Goal: Entertainment & Leisure: Consume media (video, audio)

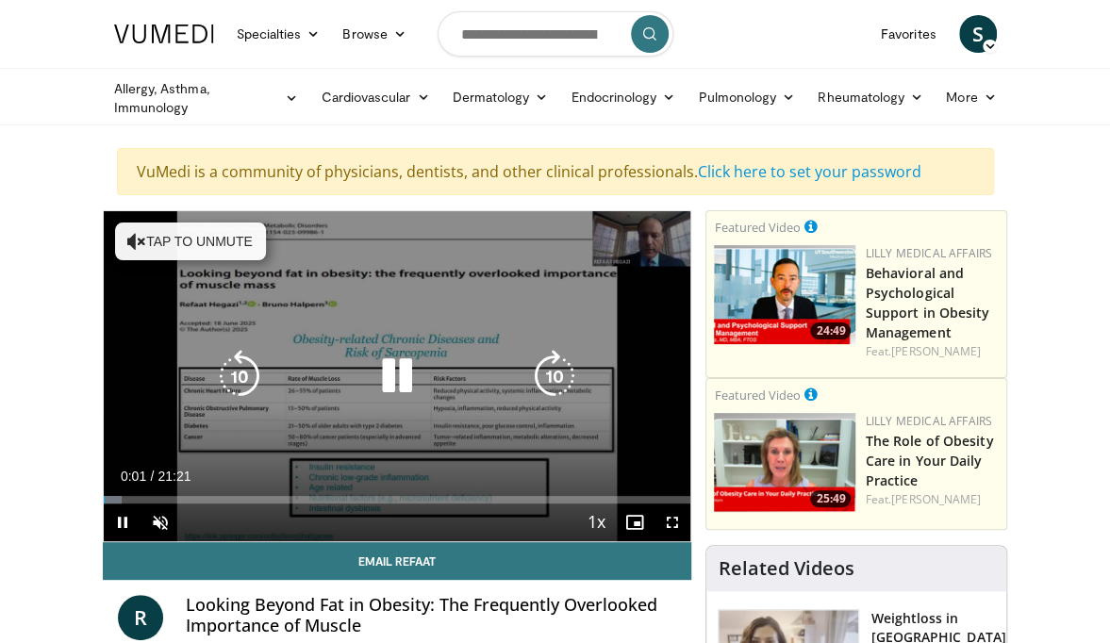
click at [401, 369] on icon "Video Player" at bounding box center [397, 376] width 53 height 53
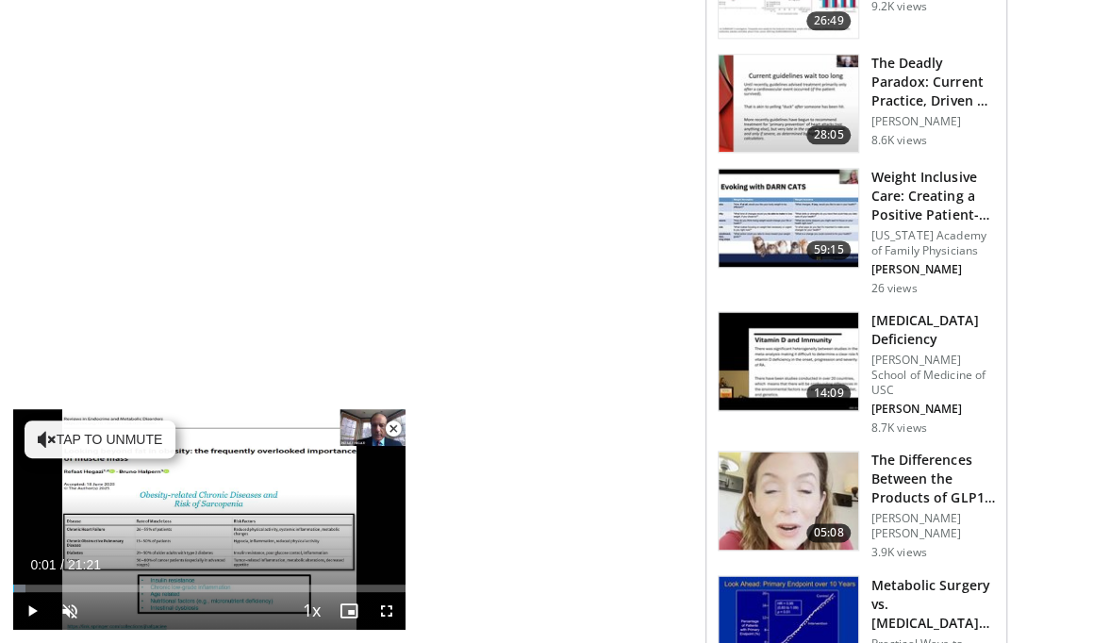
scroll to position [957, 0]
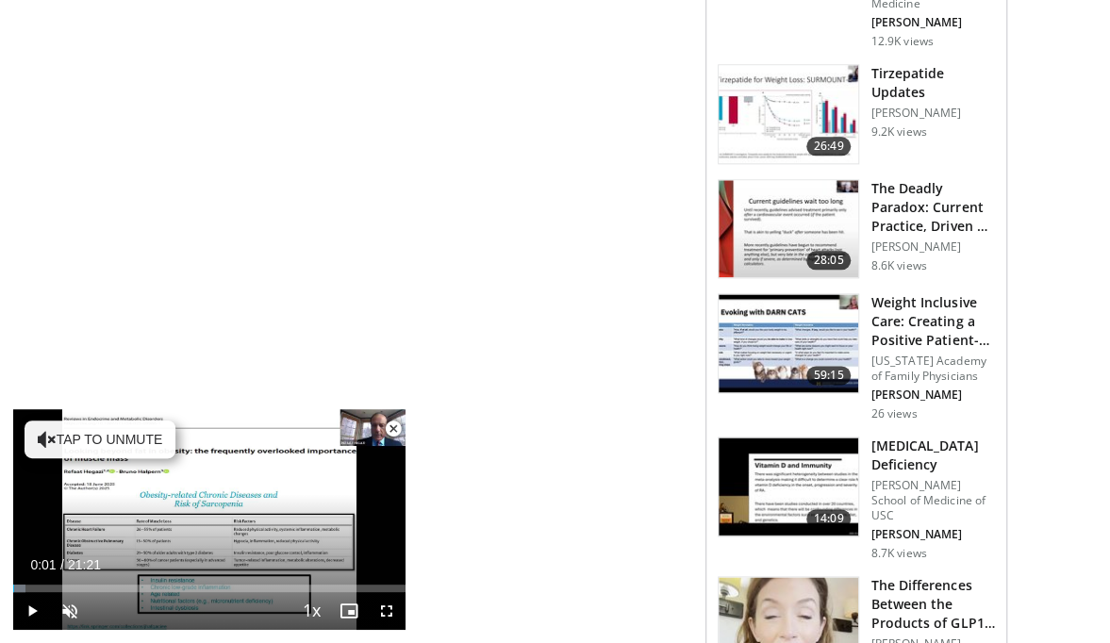
click at [191, 501] on button "Video Player" at bounding box center [210, 520] width 38 height 38
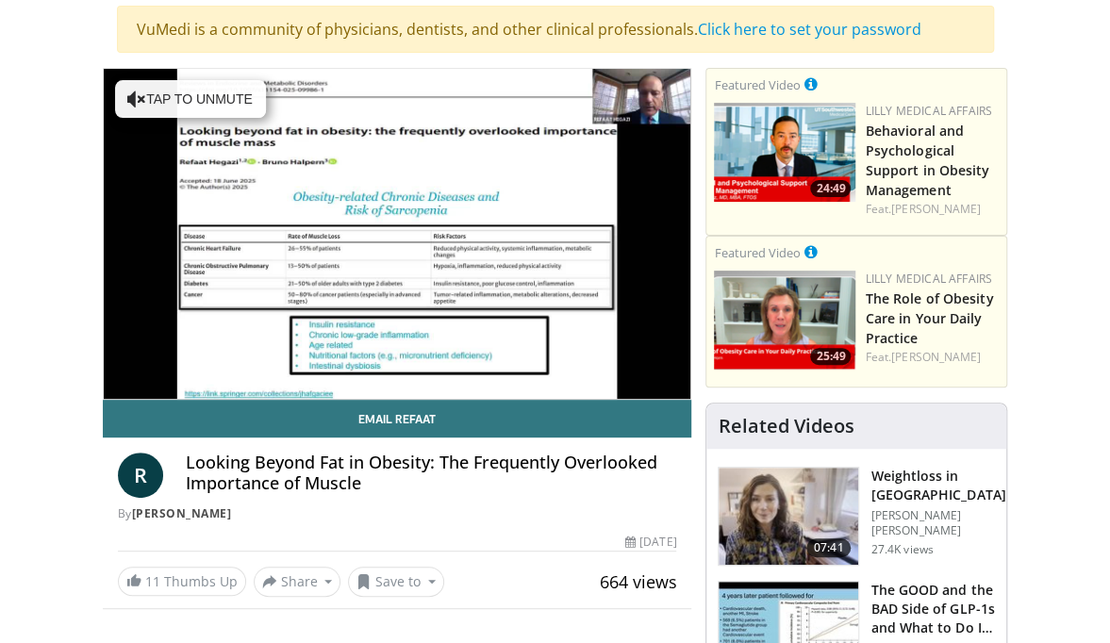
scroll to position [143, 0]
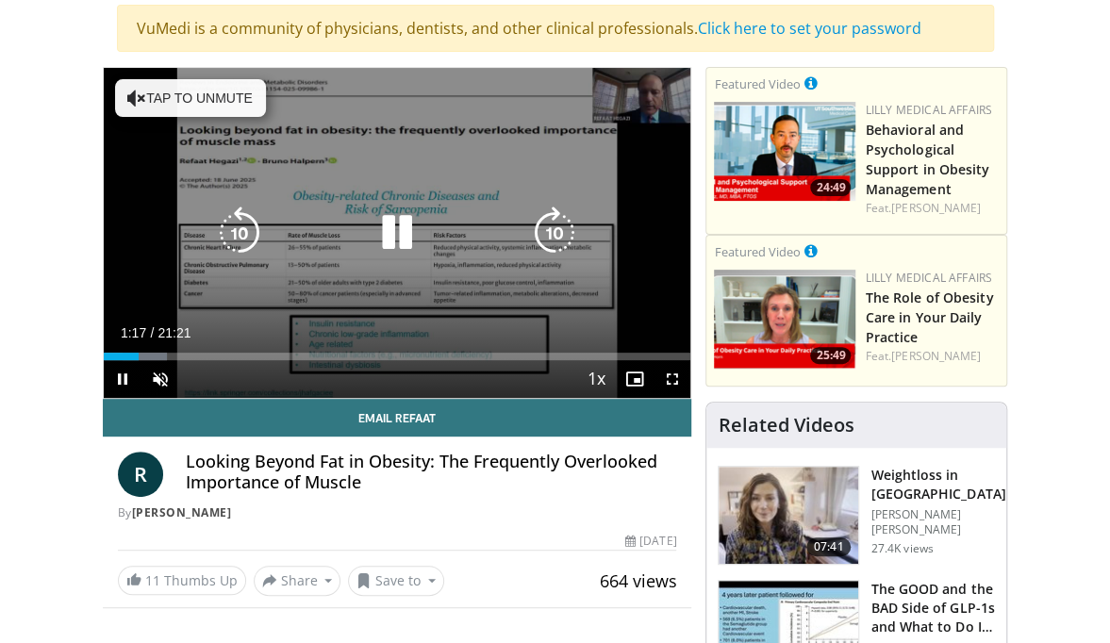
click at [135, 338] on span "1:17" at bounding box center [133, 332] width 25 height 15
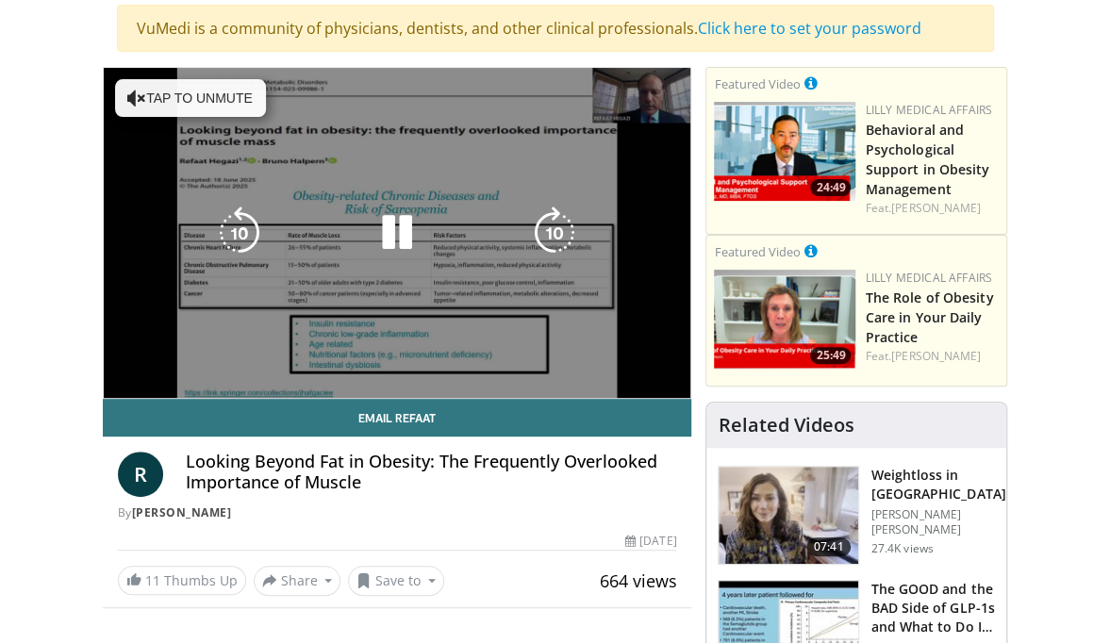
click at [138, 341] on video-js "**********" at bounding box center [398, 233] width 588 height 330
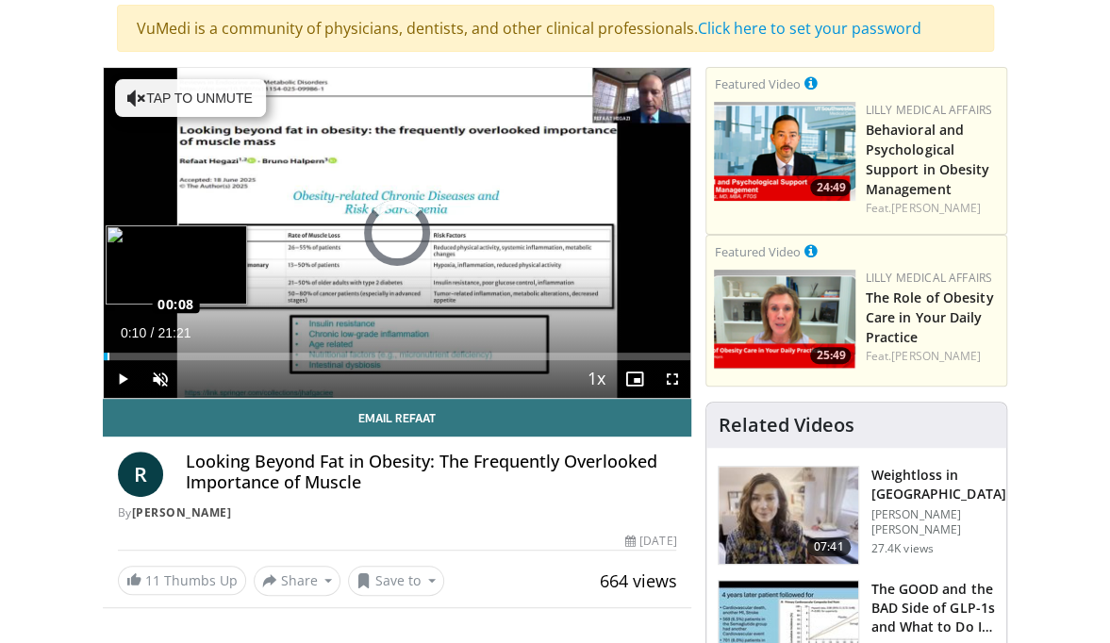
drag, startPoint x: 142, startPoint y: 355, endPoint x: 106, endPoint y: 357, distance: 36.8
click at [106, 357] on div "Loaded : 0.00% 00:08 00:08" at bounding box center [398, 357] width 588 height 8
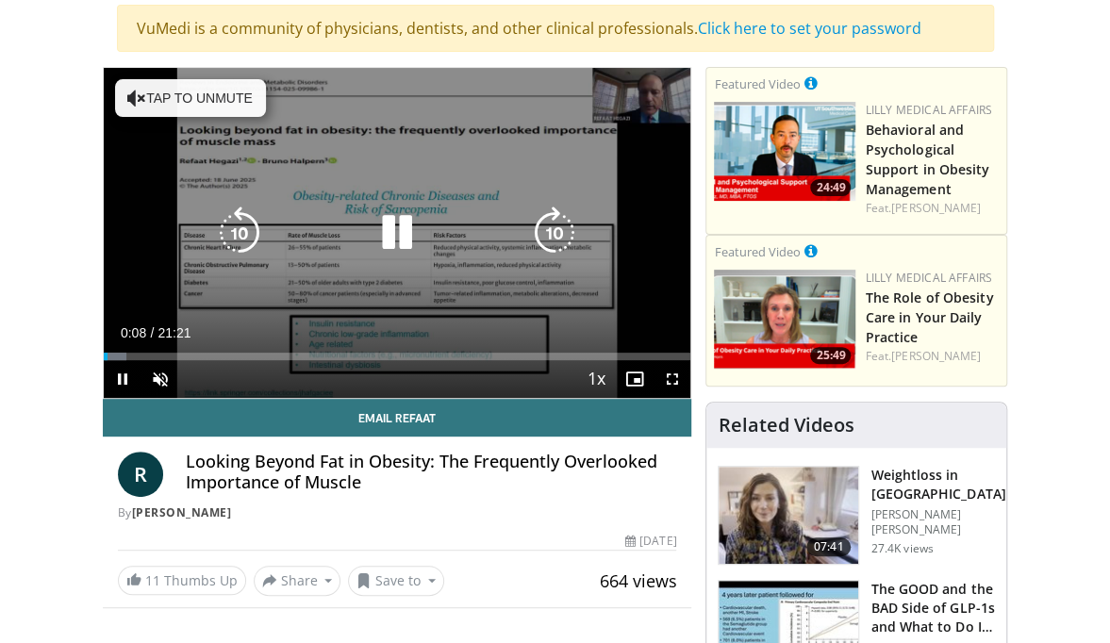
click at [408, 231] on icon "Video Player" at bounding box center [397, 233] width 53 height 53
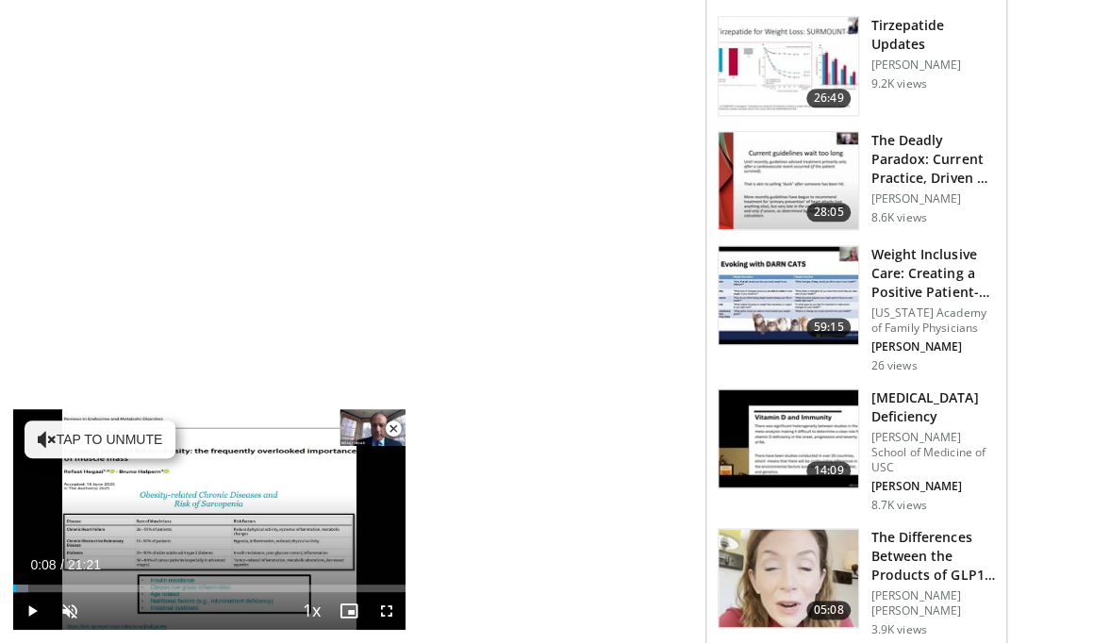
scroll to position [1004, 0]
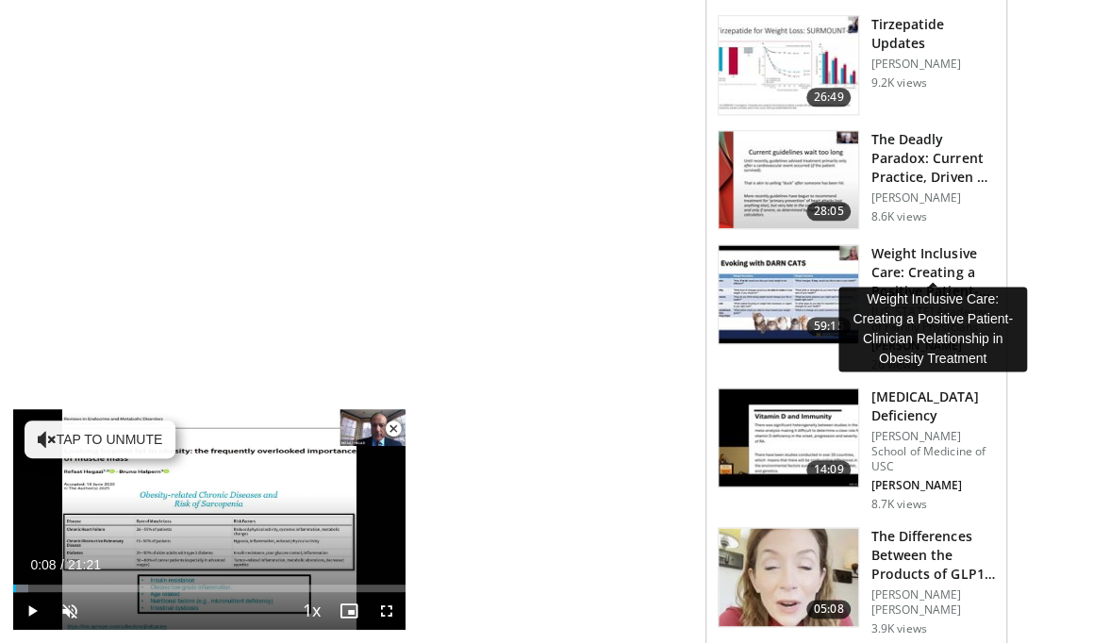
click at [938, 257] on h3 "Weight Inclusive Care: Creating a Positive Patient-Clinician Relatio…" at bounding box center [933, 272] width 125 height 57
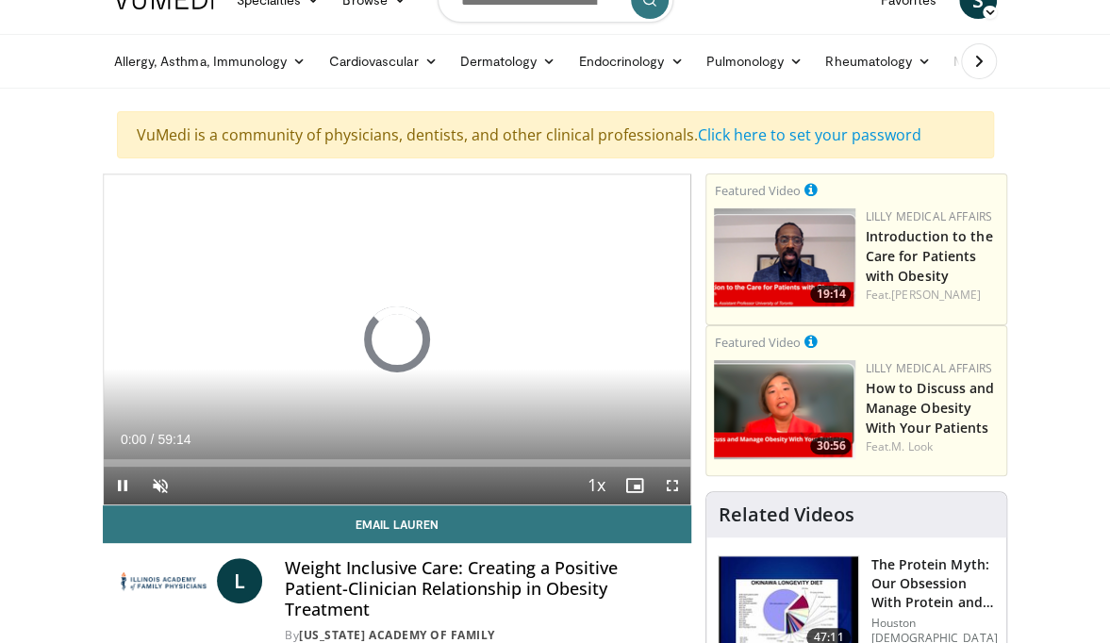
scroll to position [37, 0]
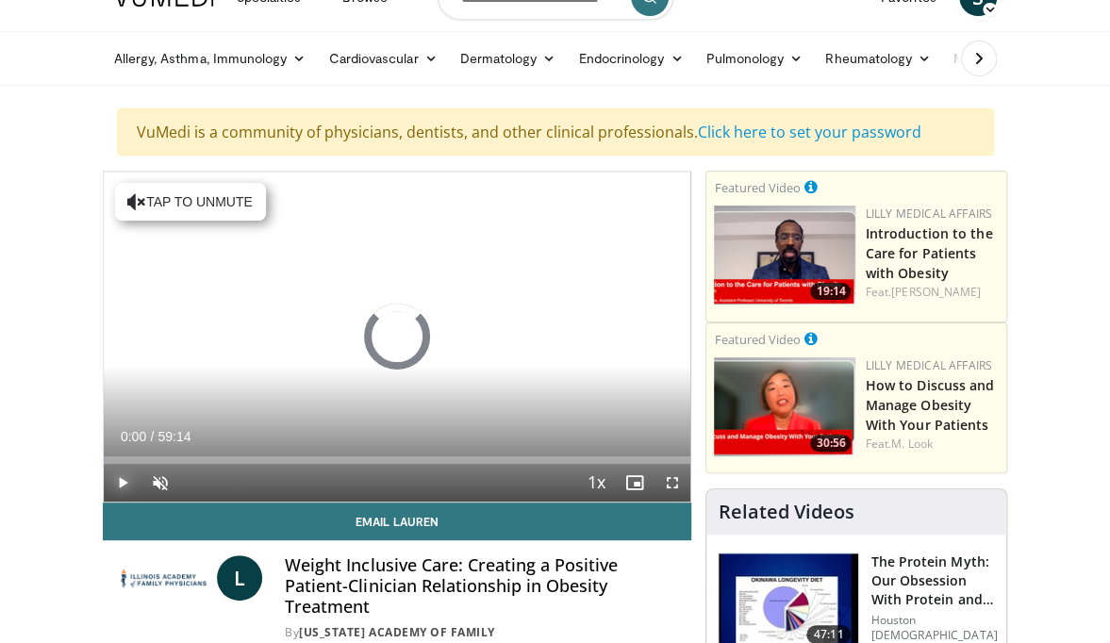
click at [122, 477] on span "Video Player" at bounding box center [123, 483] width 38 height 38
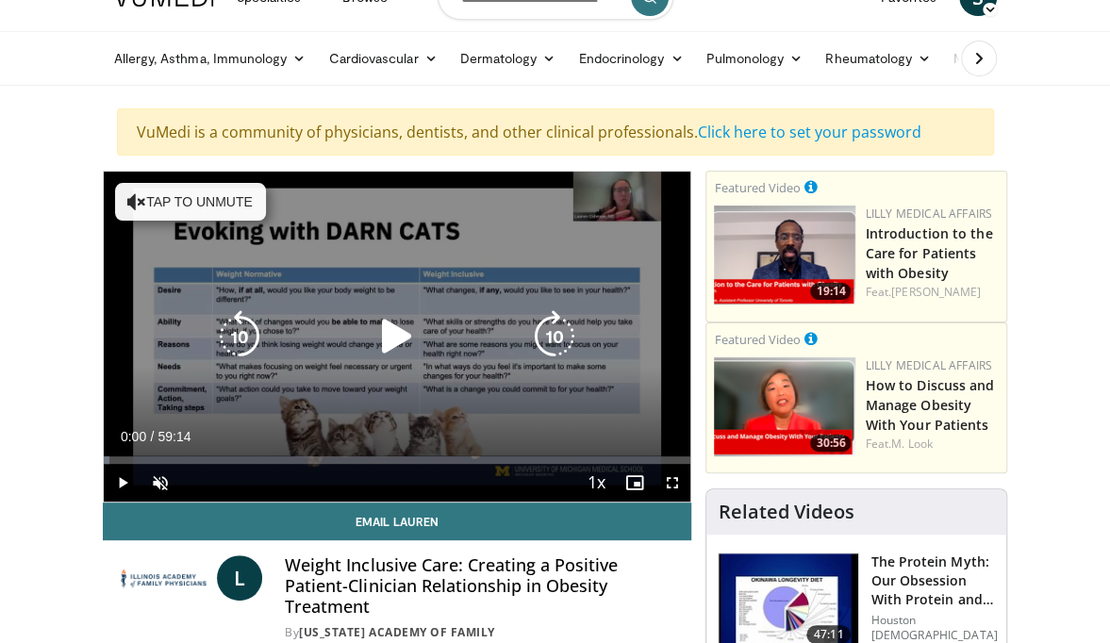
click at [135, 200] on icon "Video Player" at bounding box center [136, 201] width 19 height 19
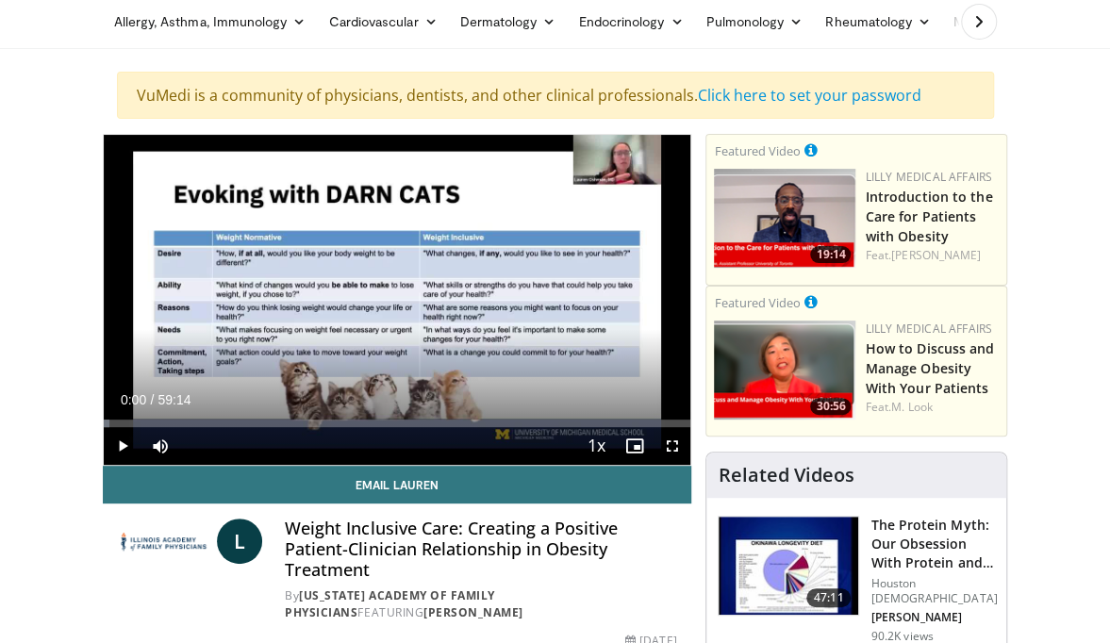
scroll to position [73, 0]
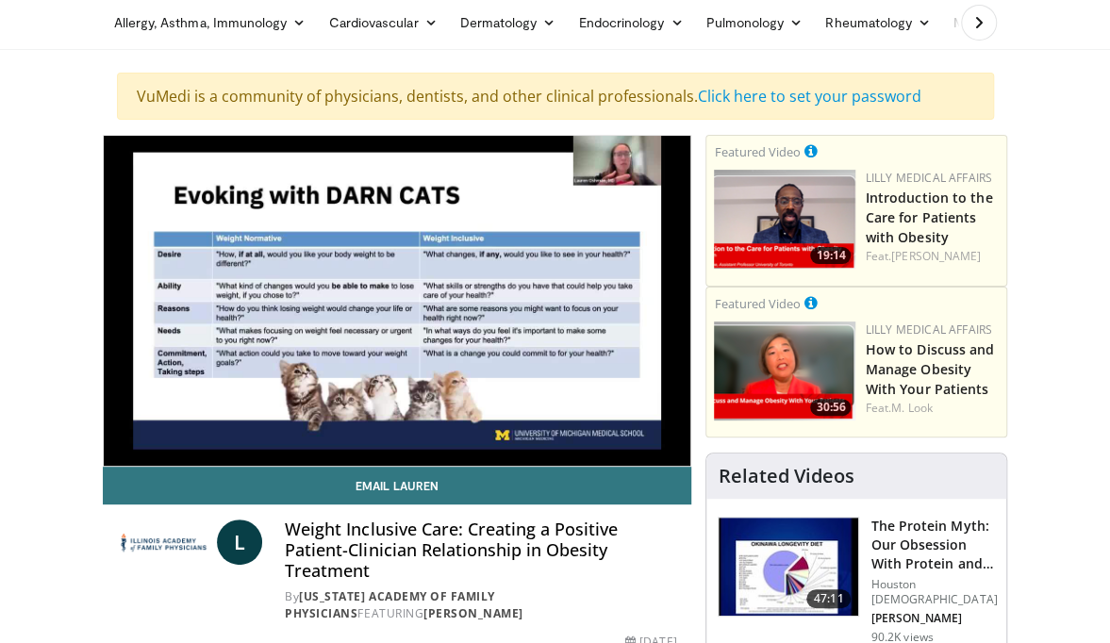
click at [538, 335] on div "10 seconds Tap to unmute" at bounding box center [398, 301] width 588 height 330
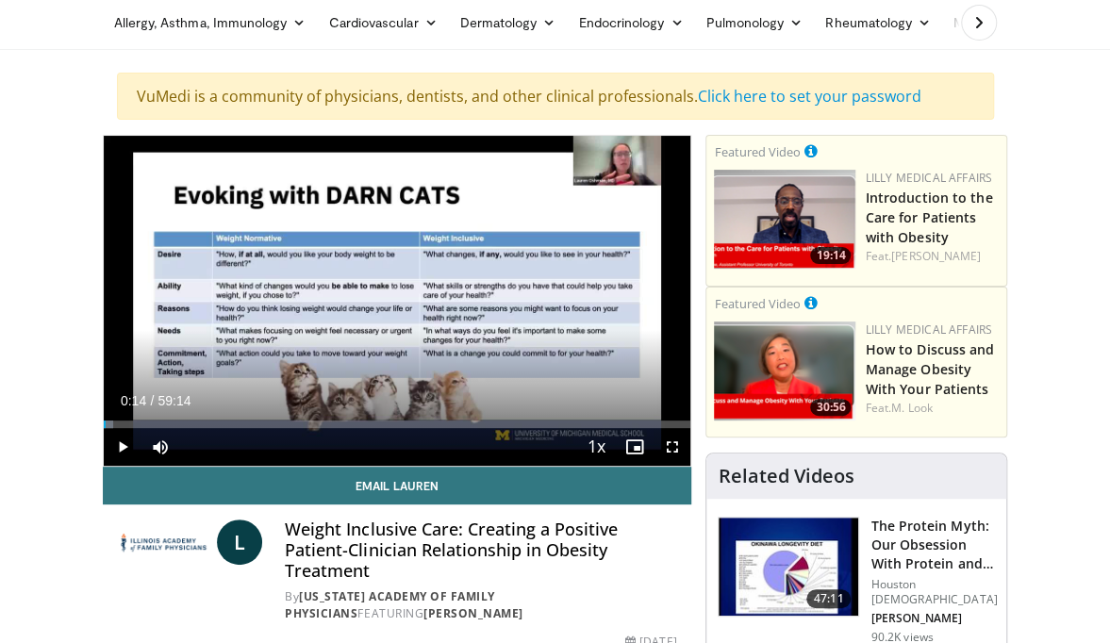
click at [440, 287] on div "Video Player" at bounding box center [397, 301] width 353 height 38
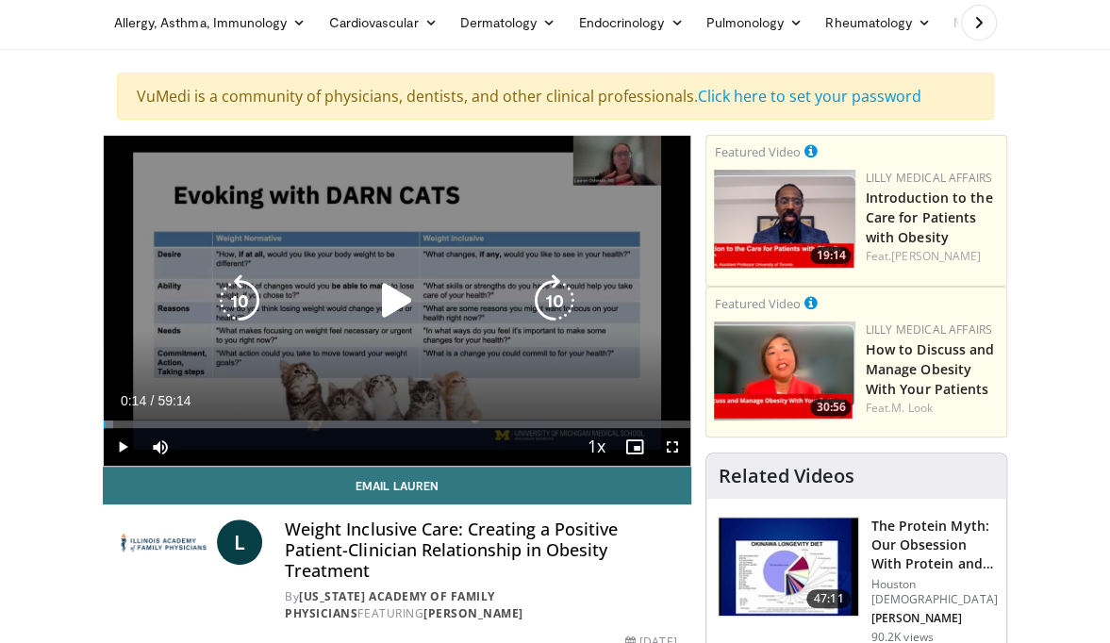
click at [406, 287] on icon "Video Player" at bounding box center [397, 301] width 53 height 53
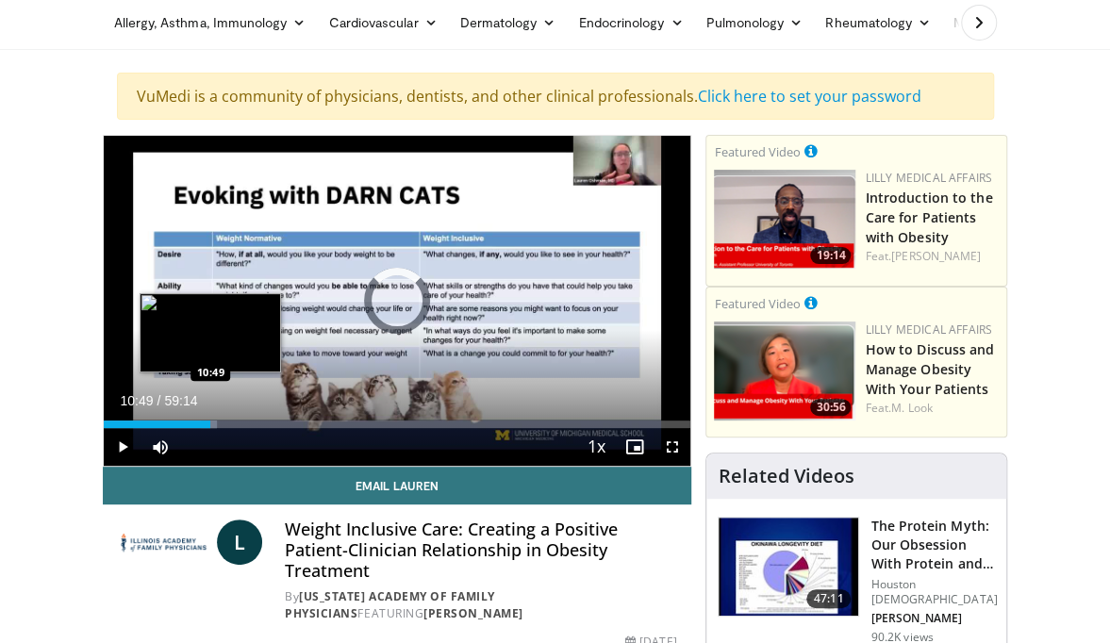
click at [210, 421] on div "Progress Bar" at bounding box center [209, 425] width 16 height 8
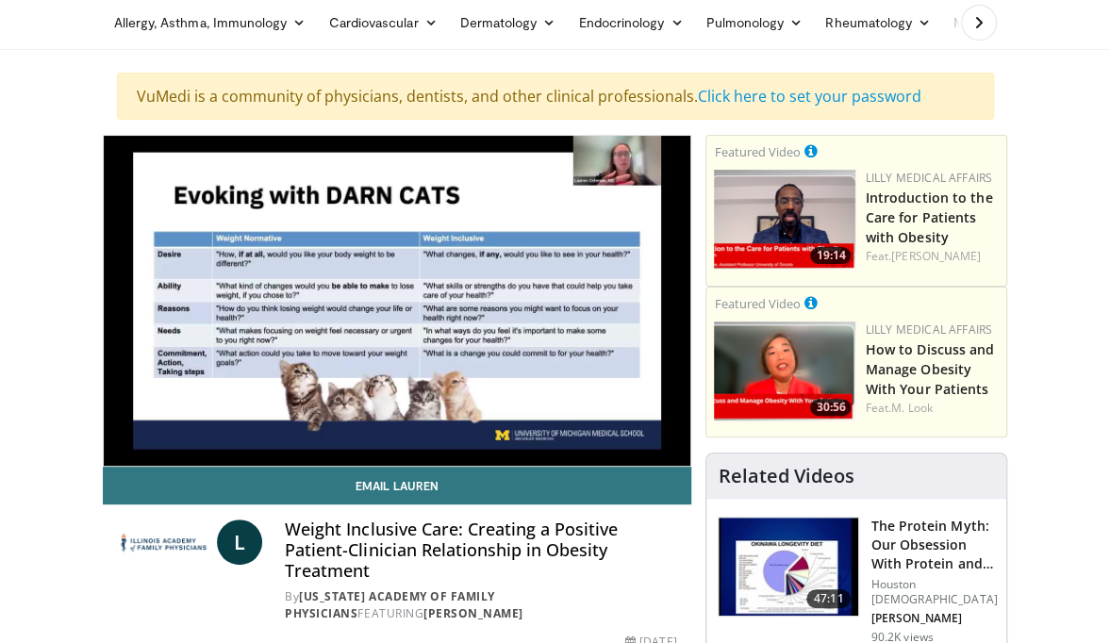
click at [240, 395] on div "10 seconds Tap to unmute" at bounding box center [398, 301] width 588 height 330
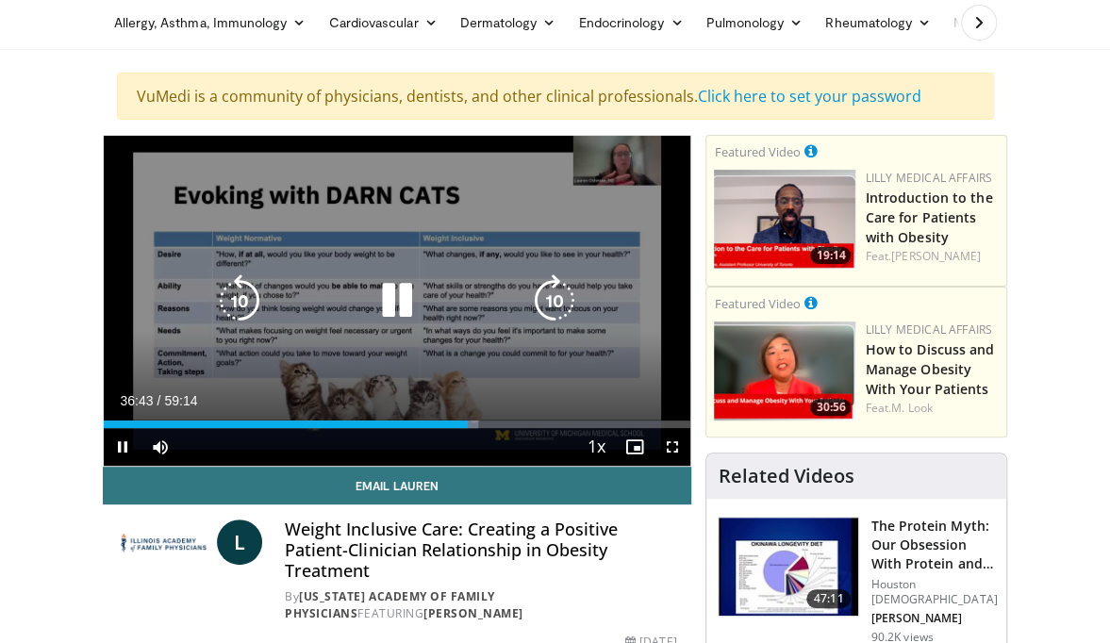
click at [402, 294] on icon "Video Player" at bounding box center [397, 301] width 53 height 53
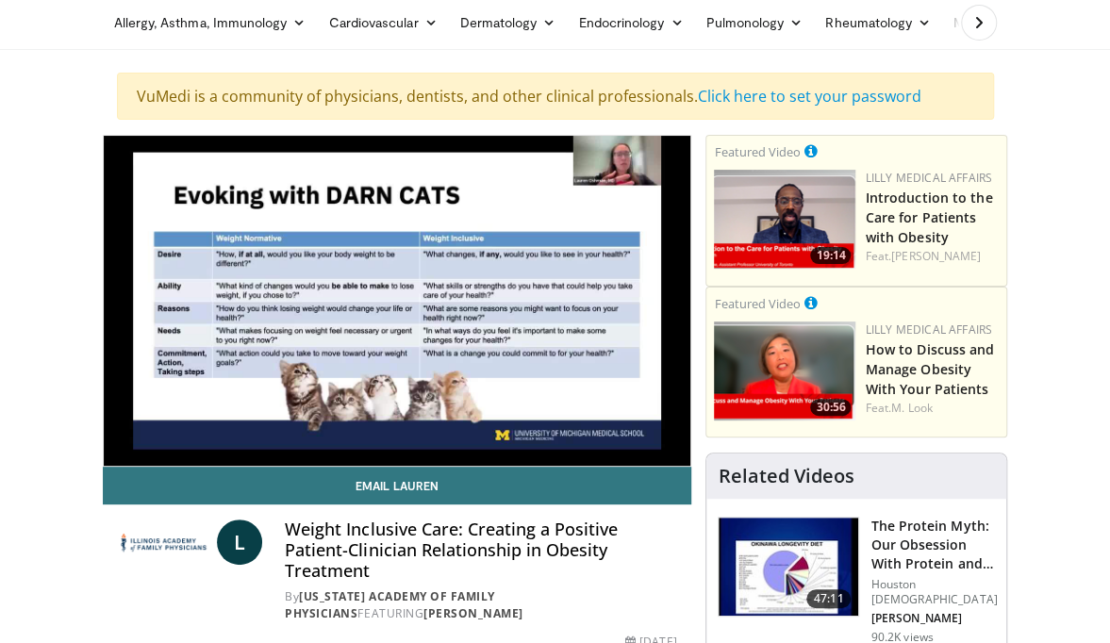
click at [564, 351] on div "10 seconds Tap to unmute" at bounding box center [398, 301] width 588 height 330
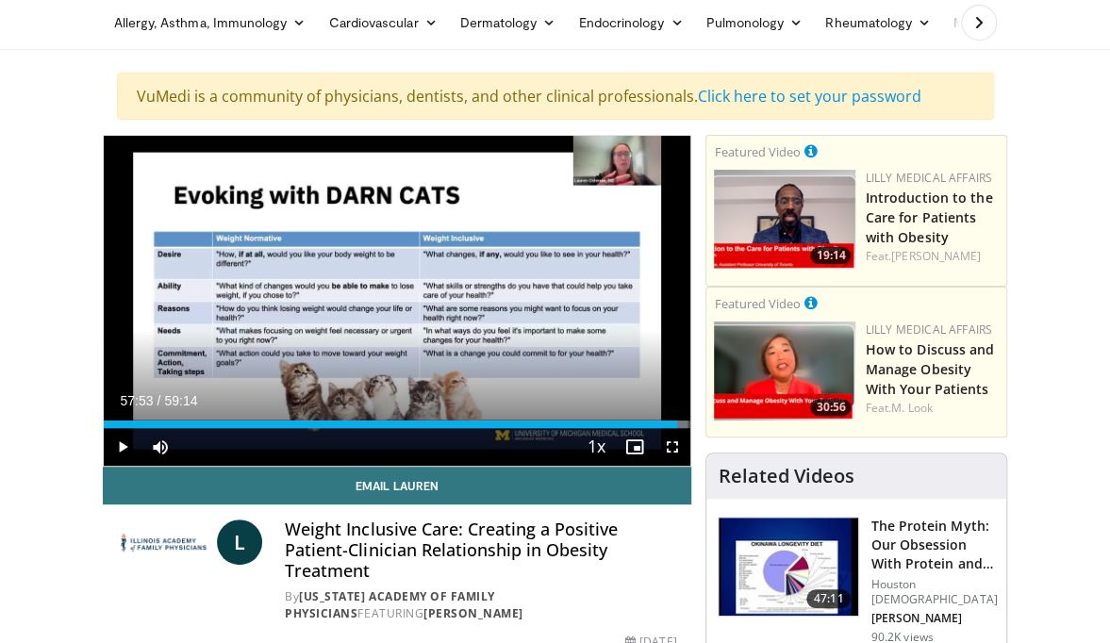
click at [391, 310] on icon "Video Player" at bounding box center [397, 301] width 53 height 53
